Goal: Task Accomplishment & Management: Use online tool/utility

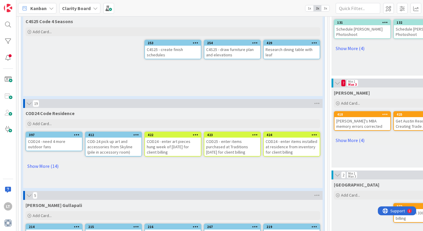
scroll to position [335, 0]
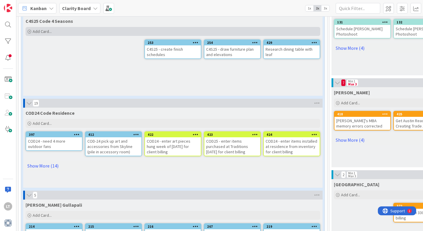
click at [43, 30] on span "Add Card..." at bounding box center [42, 31] width 19 height 5
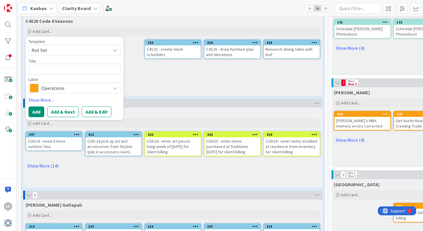
type textarea "x"
type textarea "C"
type textarea "x"
type textarea "C4"
type textarea "x"
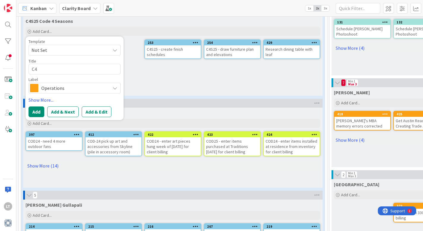
type textarea "C4S"
type textarea "x"
type textarea "C4S2"
type textarea "x"
type textarea "C4S25"
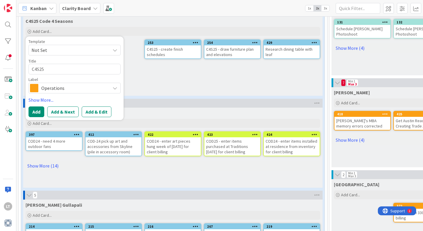
type textarea "x"
type textarea "C4S25"
type textarea "x"
type textarea "C4S25 -"
type textarea "x"
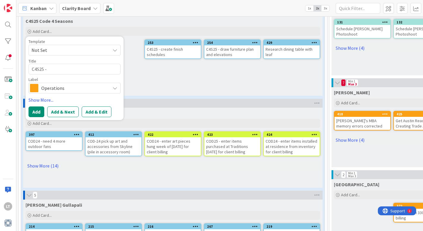
type textarea "C4S25 -"
type textarea "x"
type textarea "C4S25 - o"
type textarea "x"
type textarea "C4S25 - or"
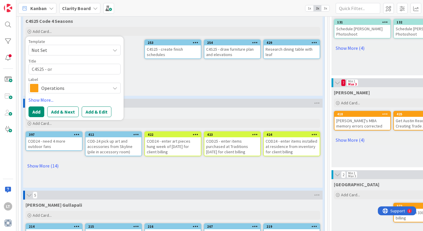
type textarea "x"
type textarea "C4S25 - ord"
type textarea "x"
type textarea "C4S25 - orde"
type textarea "x"
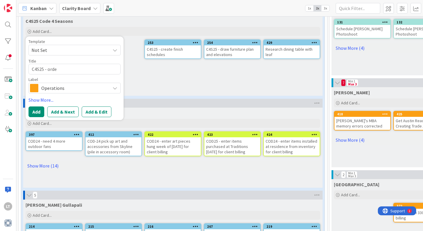
type textarea "C4S25 - order"
type textarea "x"
type textarea "C4S25 - order"
type textarea "x"
type textarea "C4S25 - order p"
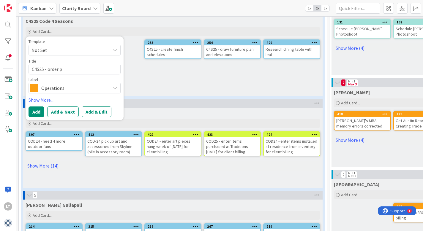
type textarea "x"
type textarea "C4S25 - order pa"
type textarea "x"
type textarea "C4S25 - order pai"
type textarea "x"
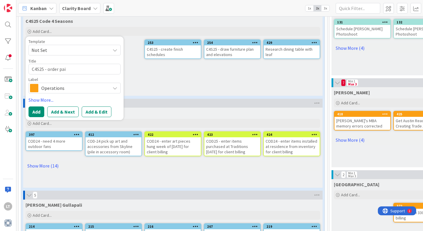
type textarea "C4S25 - order pain"
type textarea "x"
type textarea "C4S25 - order paing"
type textarea "x"
type textarea "C4S25 - order paint"
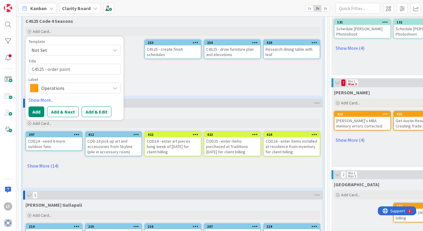
type textarea "x"
type textarea "C4S25 - order paint"
type textarea "x"
type textarea "C4S25 - order paint"
type textarea "x"
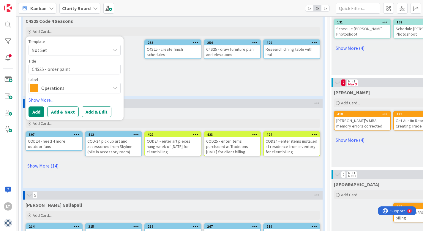
type textarea "C4S25 - order paint s"
type textarea "x"
type textarea "C4S25 - order paint sa"
type textarea "x"
type textarea "C4S25 - order paint [PERSON_NAME]"
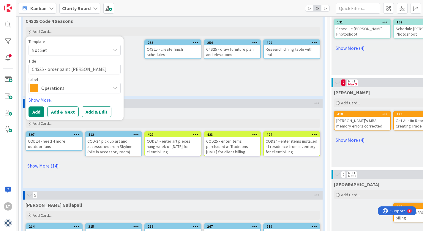
type textarea "x"
type textarea "C4S25 - order paint samp"
type textarea "x"
type textarea "C4S25 - order paint sampl"
type textarea "x"
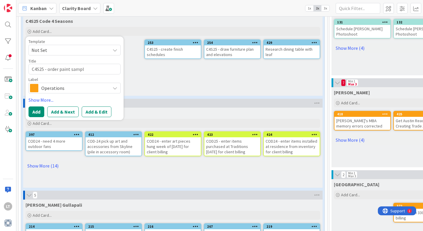
type textarea "C4S25 - order paint sample"
type textarea "x"
type textarea "C4S25 - order paint samples"
type textarea "x"
type textarea "C4S25 - order paint samples"
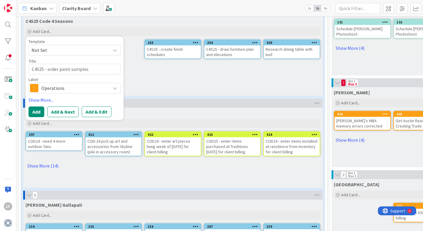
type textarea "x"
type textarea "C4S25 - order paint samples f"
type textarea "x"
type textarea "C4S25 - order paint samples fo"
type textarea "x"
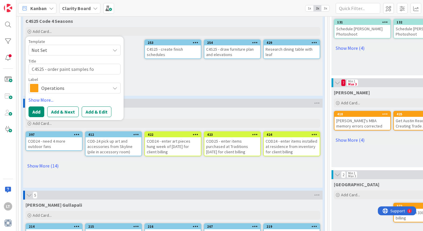
type textarea "C4S25 - order paint samples for"
type textarea "x"
type textarea "C4S25 - order paint samples for"
type textarea "x"
type textarea "C4S25 - order paint samples for"
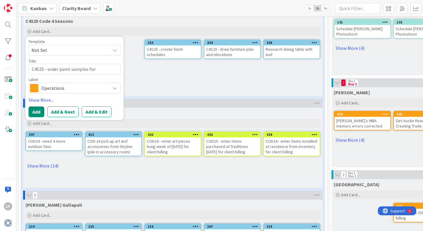
type textarea "x"
type textarea "C4S25 - order paint samples fo"
type textarea "x"
type textarea "C4S25 - order paint samples f"
type textarea "x"
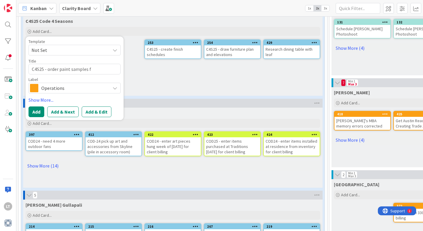
type textarea "C4S25 - order paint samples"
type textarea "x"
type textarea "C4S25 - order paint samples o"
type textarea "x"
type textarea "C4S25 - order paint samples of"
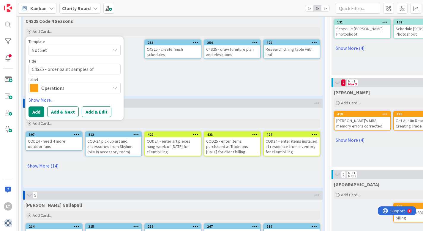
type textarea "x"
type textarea "C4S25 - order paint samples of"
type textarea "x"
type textarea "C4S25 - order paint samples of t"
type textarea "x"
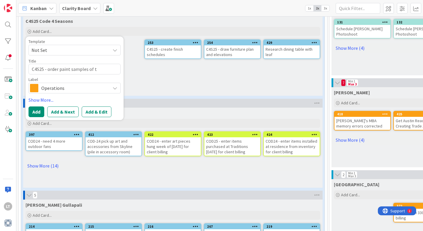
type textarea "C4S25 - order paint samples of th"
type textarea "x"
type textarea "C4S25 - order paint samples of the"
type textarea "x"
type textarea "C4S25 - order paint samples of the"
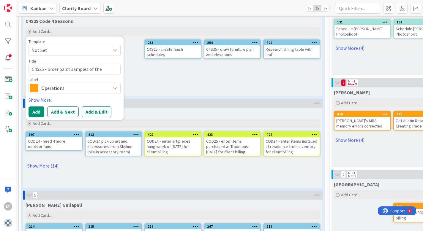
type textarea "x"
type textarea "C4S25 - order paint samples of the c"
type textarea "x"
type textarea "C4S25 - order paint samples of the co"
type textarea "x"
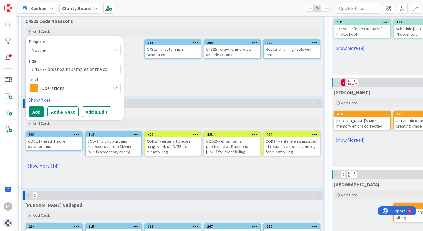
type textarea "C4S25 - order paint samples of the col"
type textarea "x"
type textarea "C4S25 - order paint samples of the colo"
type textarea "x"
type textarea "C4S25 - order paint samples of the color"
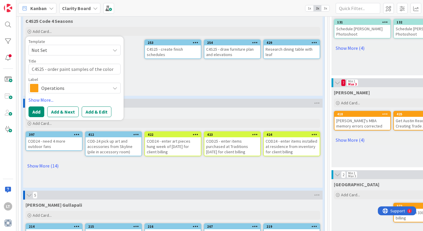
type textarea "x"
type textarea "C4S25 - order paint samples of the colors"
type textarea "x"
type textarea "C4S25 - order paint samples of the colors"
type textarea "x"
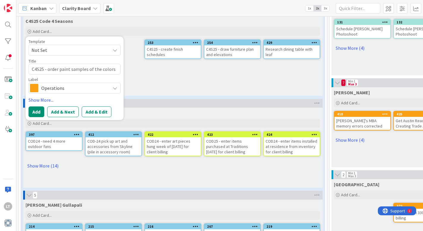
type textarea "C4S25 - order paint samples of the colors p"
type textarea "x"
type textarea "C4S25 - order paint samples of the colors pr"
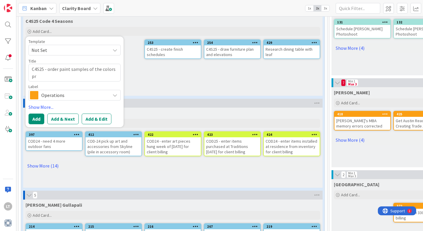
type textarea "x"
type textarea "C4S25 - order paint samples of the colors pro"
type textarea "x"
type textarea "C4S25 - order paint samples of the colors prov"
type textarea "x"
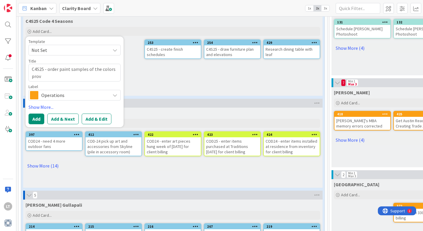
type textarea "C4S25 - order paint samples of the colors provi"
type textarea "x"
type textarea "C4S25 - order paint samples of the colors provid"
type textarea "x"
type textarea "C4S25 - order paint samples of the colors provide"
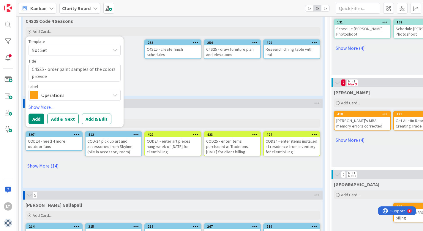
type textarea "x"
type textarea "C4S25 - order paint samples of the colors provided"
type textarea "x"
type textarea "C4S25 - order paint samples of the colors provided"
type textarea "x"
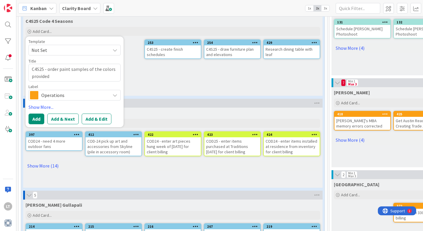
type textarea "C4S25 - order paint samples of the colors provided b"
type textarea "x"
type textarea "C4S25 - order paint samples of the colors provided by"
type textarea "x"
type textarea "C4S25 - order paint samples of the colors provided by"
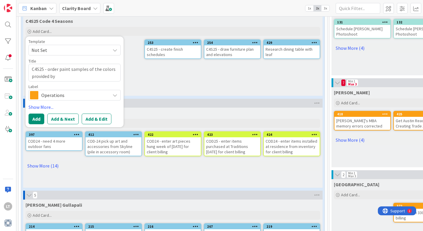
type textarea "x"
type textarea "C4S25 - order paint samples of the colors provided by"
type textarea "x"
type textarea "C4S25 - order paint samples of the colors provided b"
type textarea "x"
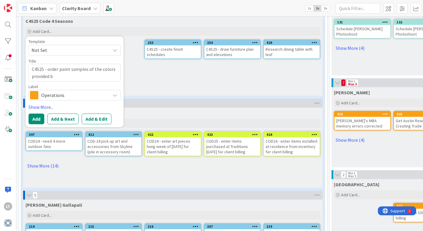
type textarea "C4S25 - order paint samples of the colors provided"
type textarea "x"
type textarea "C4S25 - order paint samples of the colors provided"
type textarea "x"
type textarea "C4S25 - order paint samples of the colors provide"
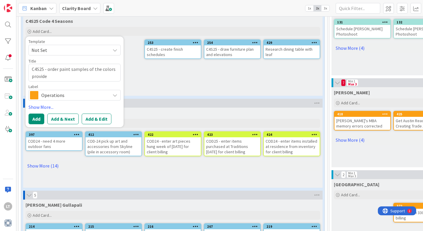
type textarea "x"
type textarea "C4S25 - order paint samples of the colors provid"
type textarea "x"
type textarea "C4S25 - order paint samples of the colors provi"
type textarea "x"
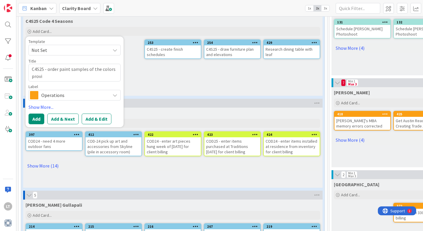
type textarea "C4S25 - order paint samples of the colors prov"
type textarea "x"
type textarea "C4S25 - order paint samples of the colors pro"
type textarea "x"
type textarea "C4S25 - order paint samples of the colors pr"
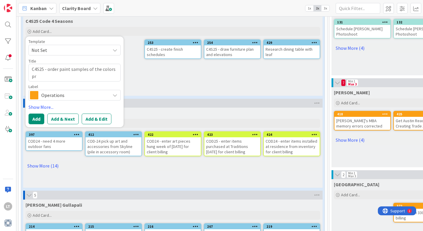
type textarea "x"
type textarea "C4S25 - order paint samples of the colors p"
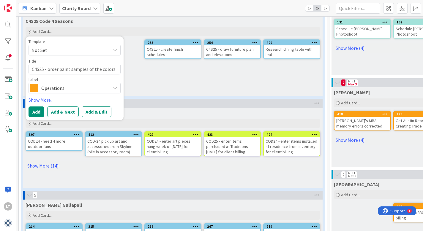
type textarea "x"
type textarea "C4S25 - order paint samples of the colors"
type textarea "x"
type textarea "C4S25 - order paint samples of the colors"
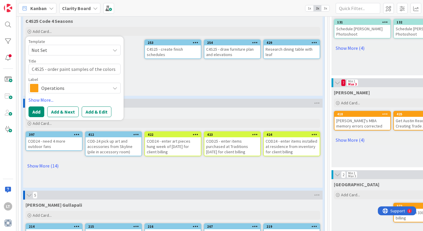
type textarea "x"
type textarea "C4S25 - order paint samples of the color"
type textarea "x"
type textarea "C4S25 - order paint samples of the colo"
type textarea "x"
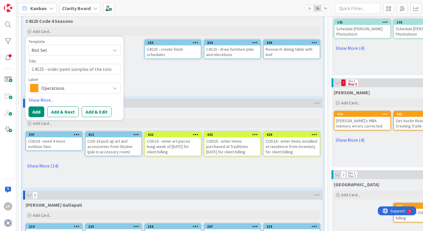
type textarea "C4S25 - order paint samples of the col"
type textarea "x"
type textarea "C4S25 - order paint samples of the co"
type textarea "x"
type textarea "C4S25 - order paint samples of the c"
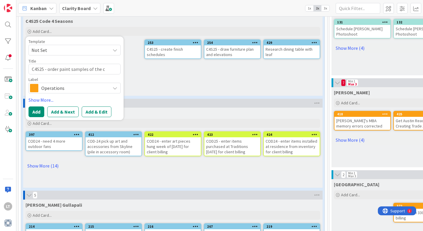
type textarea "x"
type textarea "C4S25 - order paint samples of the"
type textarea "x"
type textarea "C4S25 - order paint samples of the"
type textarea "x"
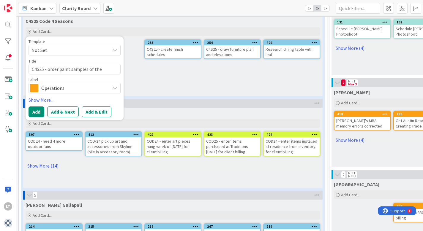
type textarea "C4S25 - order paint samples of th"
type textarea "x"
type textarea "C4S25 - order paint samples of t"
type textarea "x"
type textarea "C4S25 - order paint samples of"
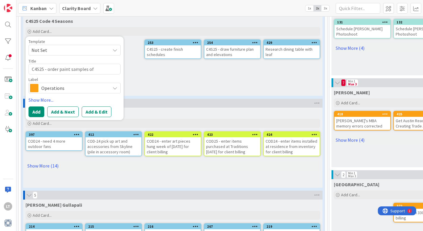
type textarea "x"
type textarea "C4S25 - order paint samples of"
type textarea "x"
type textarea "C4S25 - order paint samples o"
type textarea "x"
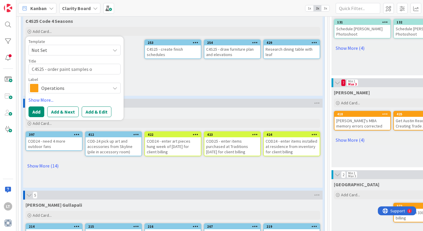
type textarea "C4S25 - order paint samples"
type textarea "x"
type textarea "C4S25 - order paint samples o"
type textarea "x"
type textarea "C4S25 - order paint samples of"
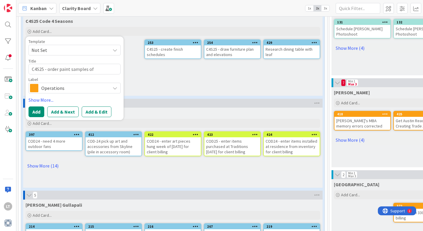
type textarea "x"
type textarea "C4S25 - order paint samples of"
type textarea "x"
type textarea "C4S25 - order paint samples of c"
type textarea "x"
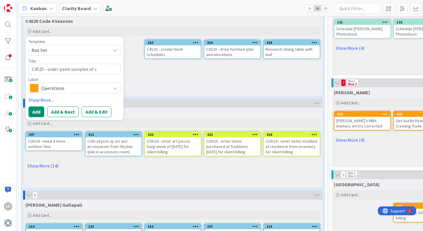
type textarea "C4S25 - order paint samples of cu"
type textarea "x"
type textarea "C4S25 - order paint samples of cur"
type textarea "x"
type textarea "C4S25 - order paint samples of curr"
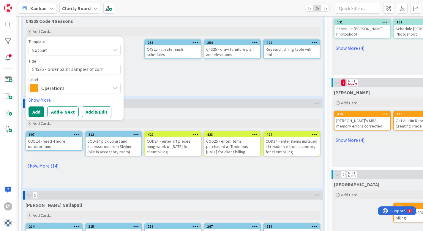
type textarea "x"
type textarea "C4S25 - order paint samples of curre"
type textarea "x"
type textarea "C4S25 - order paint samples of curren"
type textarea "x"
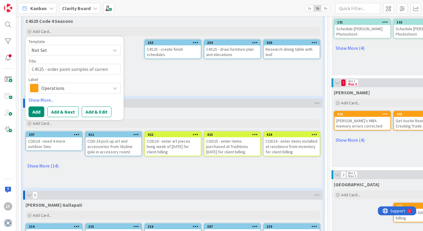
type textarea "C4S25 - order paint samples of current"
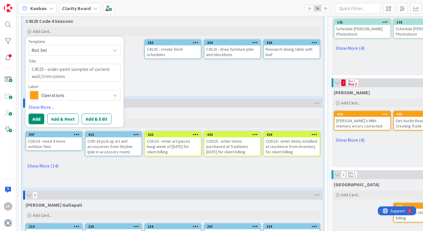
click at [116, 96] on icon at bounding box center [115, 95] width 5 height 5
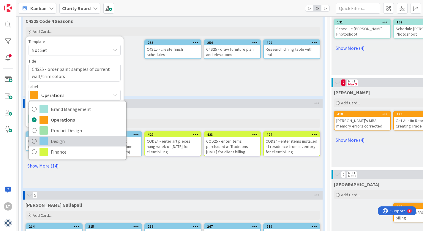
click at [41, 141] on span at bounding box center [43, 141] width 8 height 8
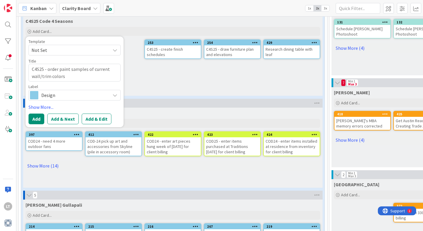
click at [108, 48] on span "Not Set" at bounding box center [75, 50] width 92 height 11
click at [34, 118] on button "Add" at bounding box center [37, 119] width 16 height 11
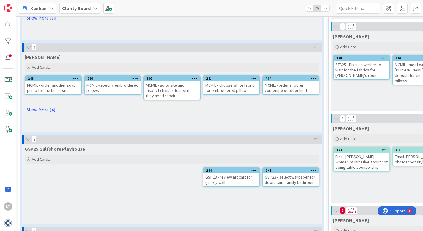
scroll to position [116, 1]
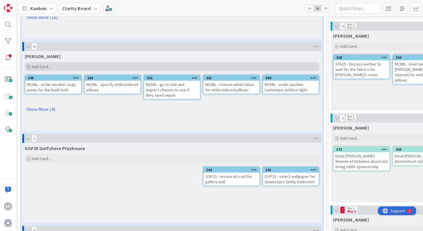
click at [44, 67] on span "Add Card..." at bounding box center [41, 66] width 19 height 5
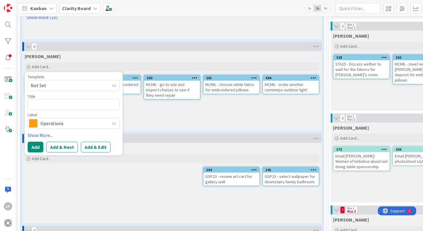
click at [166, 53] on div "[PERSON_NAME]" at bounding box center [171, 55] width 299 height 8
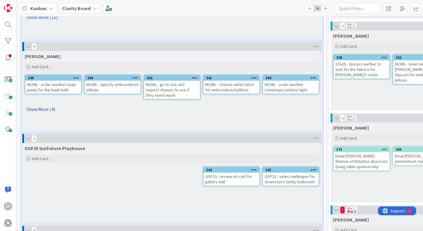
click at [46, 111] on link "Show More (4)" at bounding box center [172, 110] width 295 height 10
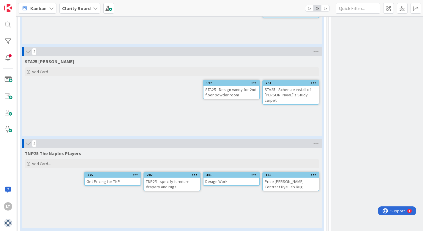
scroll to position [879, 1]
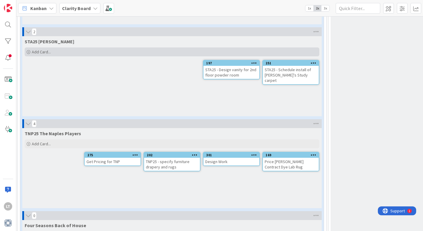
click at [43, 52] on span "Add Card..." at bounding box center [41, 51] width 19 height 5
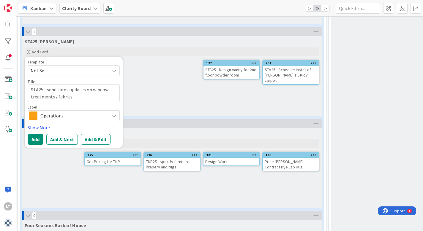
drag, startPoint x: 113, startPoint y: 116, endPoint x: 122, endPoint y: 116, distance: 9.5
click at [113, 116] on icon at bounding box center [114, 115] width 5 height 5
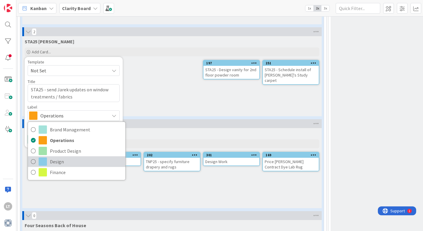
click at [41, 164] on span at bounding box center [43, 162] width 8 height 8
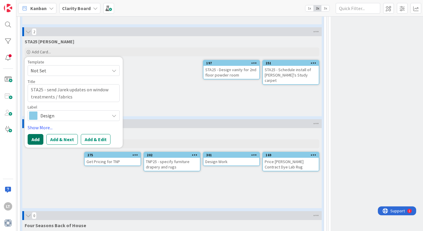
click at [31, 140] on button "Add" at bounding box center [36, 139] width 16 height 11
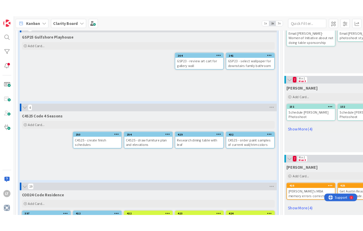
scroll to position [289, 0]
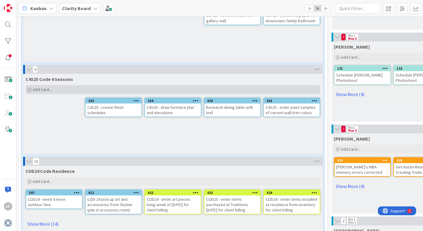
click at [45, 89] on span "Add Card..." at bounding box center [42, 89] width 19 height 5
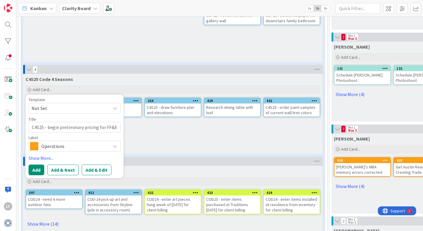
click at [63, 145] on span "Operations" at bounding box center [74, 146] width 66 height 8
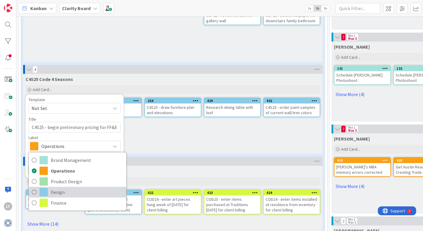
click at [35, 193] on icon at bounding box center [34, 192] width 5 height 9
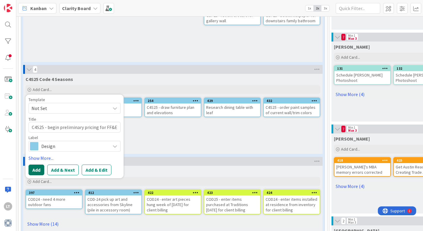
click at [31, 171] on button "Add" at bounding box center [37, 170] width 16 height 11
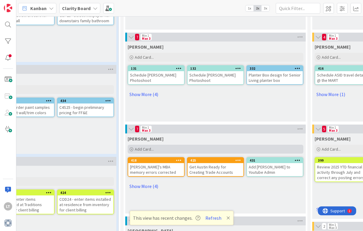
scroll to position [289, 240]
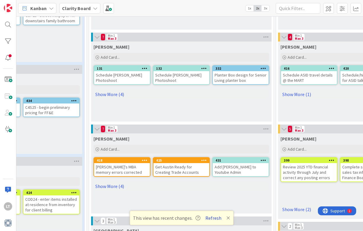
click at [214, 219] on button "Refresh" at bounding box center [213, 218] width 20 height 8
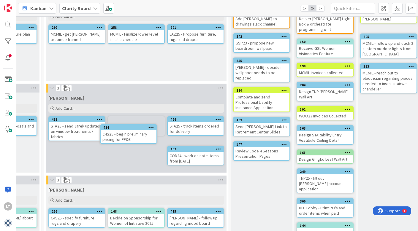
scroll to position [54, 472]
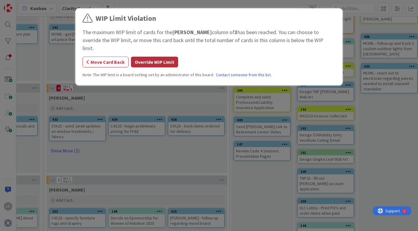
click at [153, 57] on button "Override WIP Limit" at bounding box center [154, 62] width 47 height 11
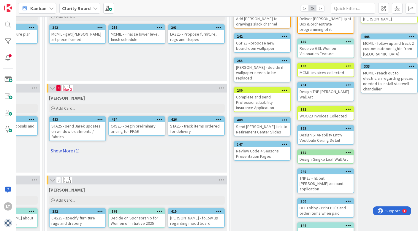
click at [65, 150] on link "Show More (1)" at bounding box center [137, 151] width 176 height 10
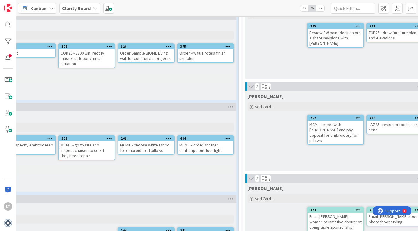
scroll to position [55, 84]
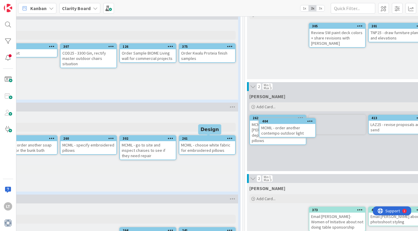
drag, startPoint x: 204, startPoint y: 139, endPoint x: 218, endPoint y: 137, distance: 14.3
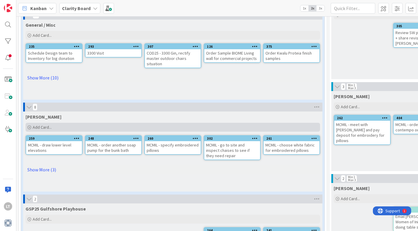
scroll to position [55, 0]
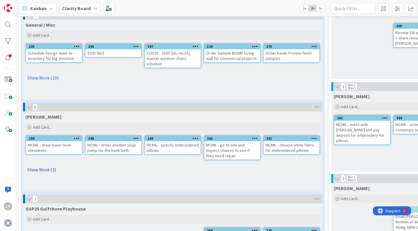
click at [45, 168] on link "Show More (3)" at bounding box center [173, 170] width 295 height 10
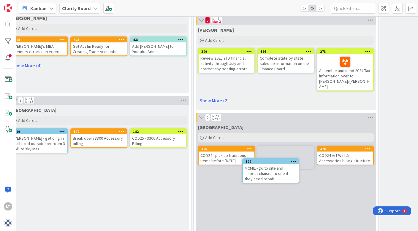
scroll to position [411, 323]
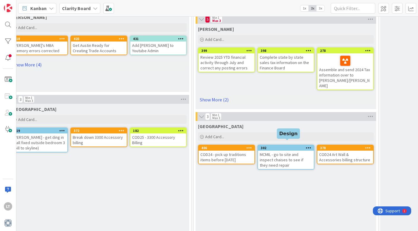
click at [287, 146] on div "302" at bounding box center [287, 148] width 53 height 4
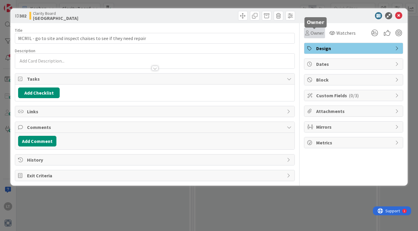
click at [317, 34] on span "Owner" at bounding box center [317, 32] width 13 height 7
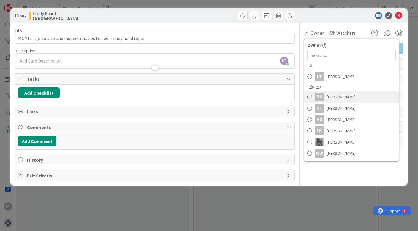
click at [310, 96] on span at bounding box center [309, 97] width 5 height 9
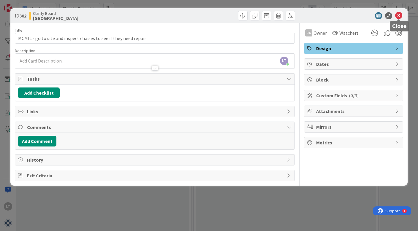
click at [363, 15] on icon at bounding box center [398, 15] width 7 height 7
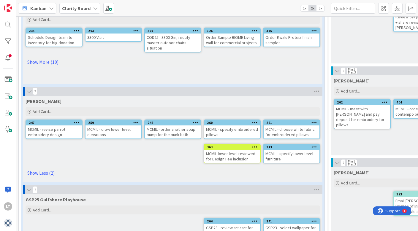
scroll to position [71, 0]
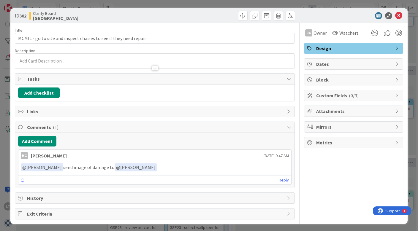
scroll to position [0, 0]
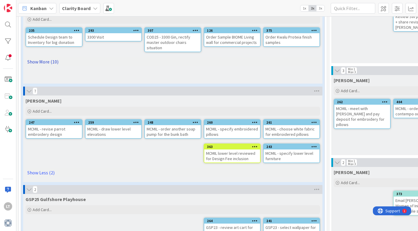
scroll to position [71, 0]
